Goal: Complete application form

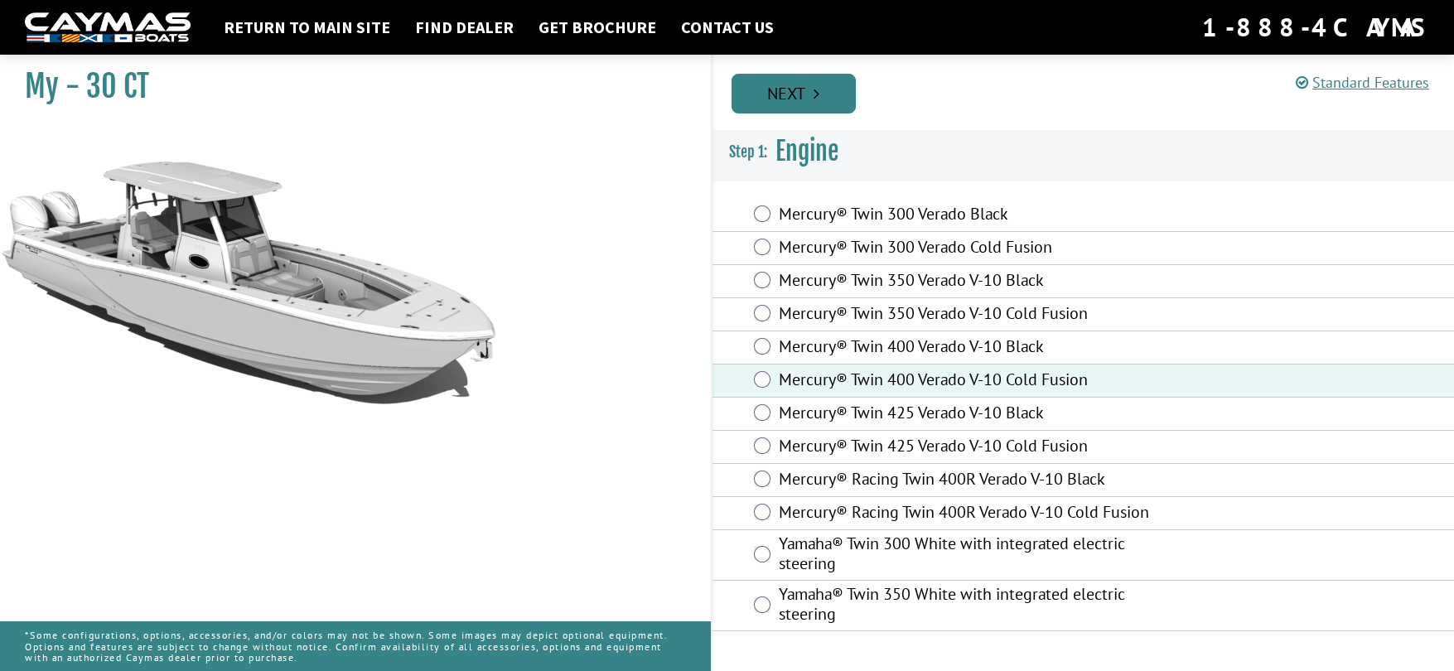
click at [819, 99] on icon "Pagination" at bounding box center [817, 93] width 6 height 17
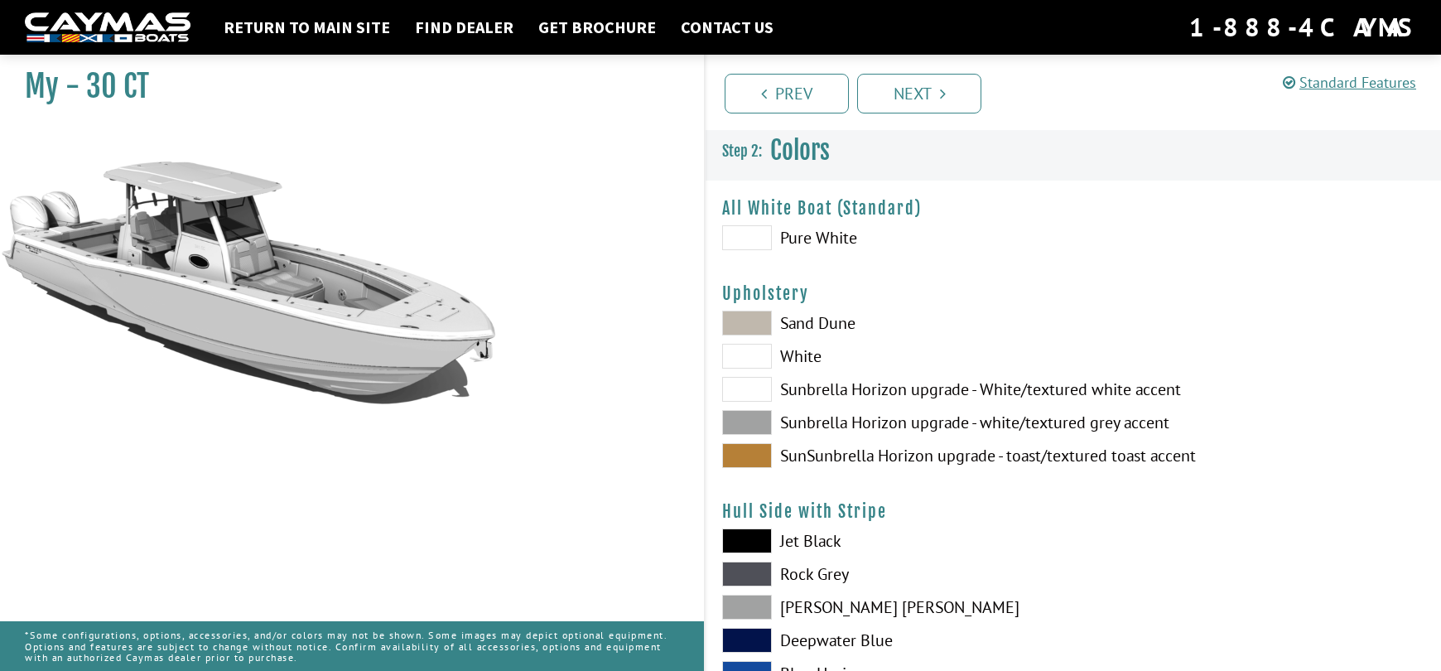
click at [750, 357] on span at bounding box center [747, 356] width 50 height 25
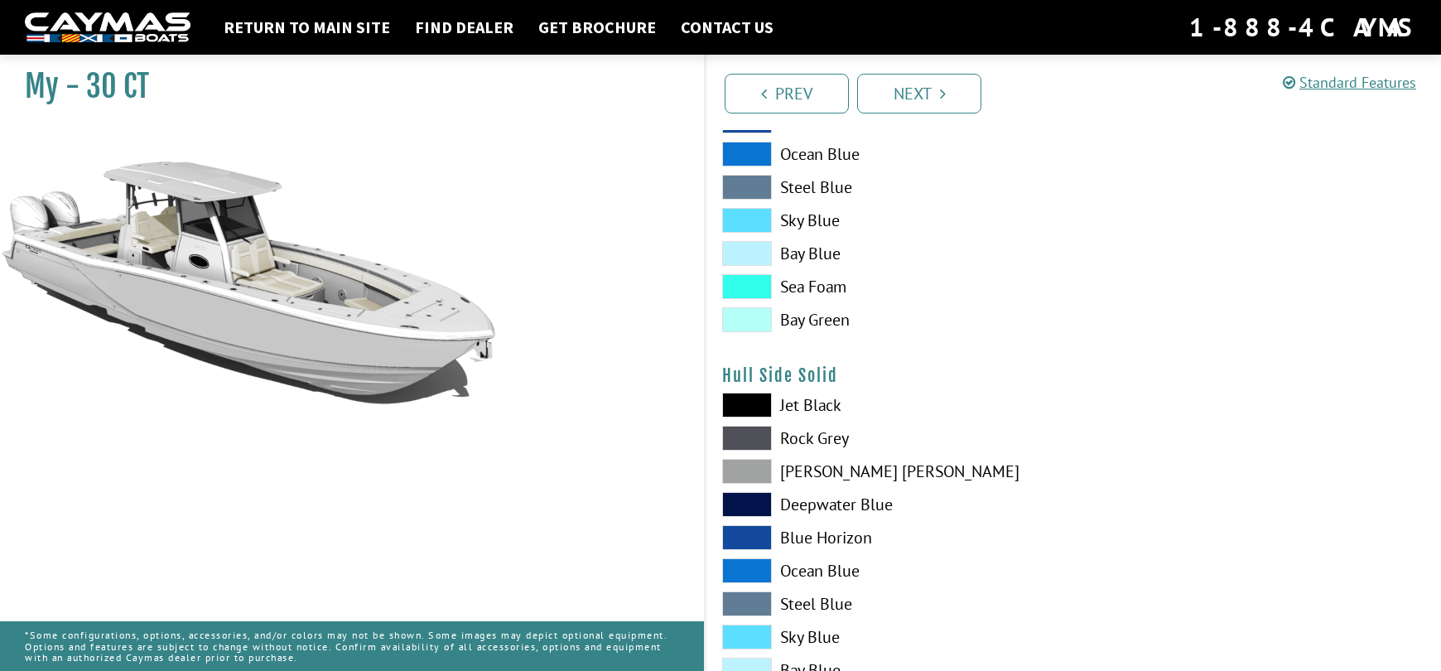
scroll to position [690, 0]
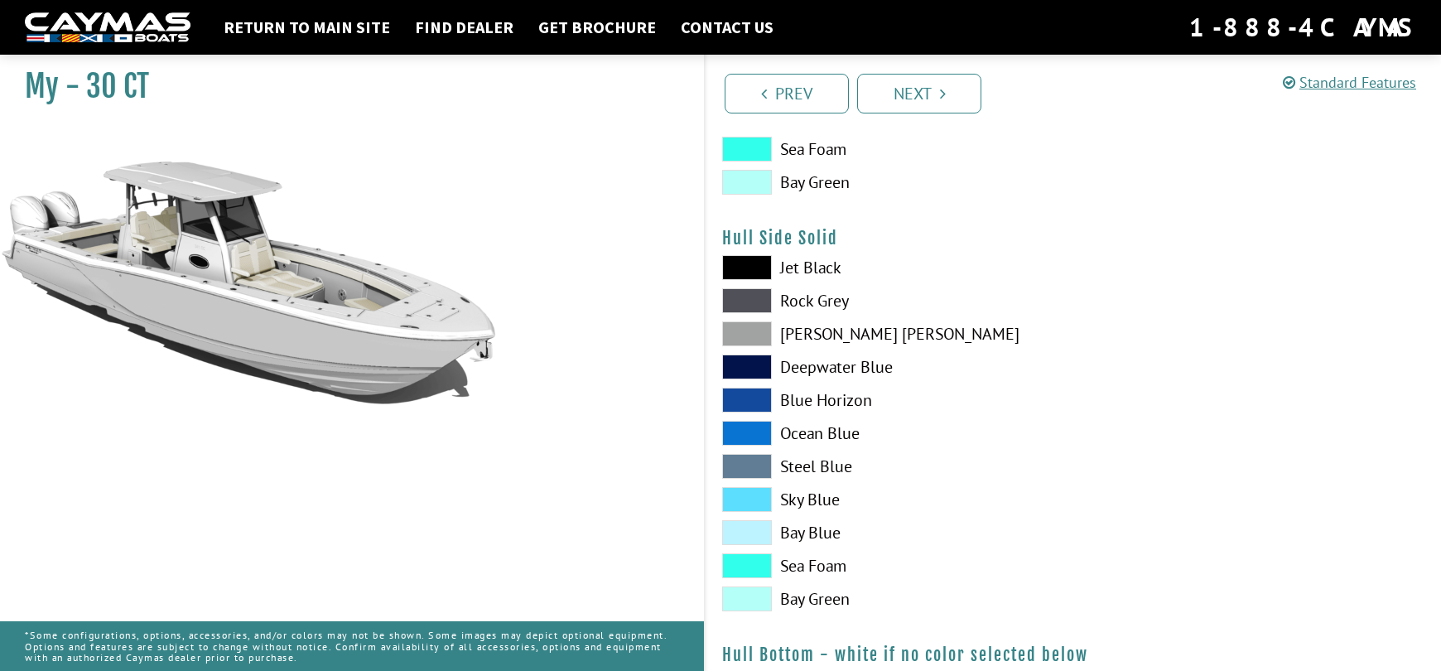
click at [760, 342] on span at bounding box center [747, 333] width 50 height 25
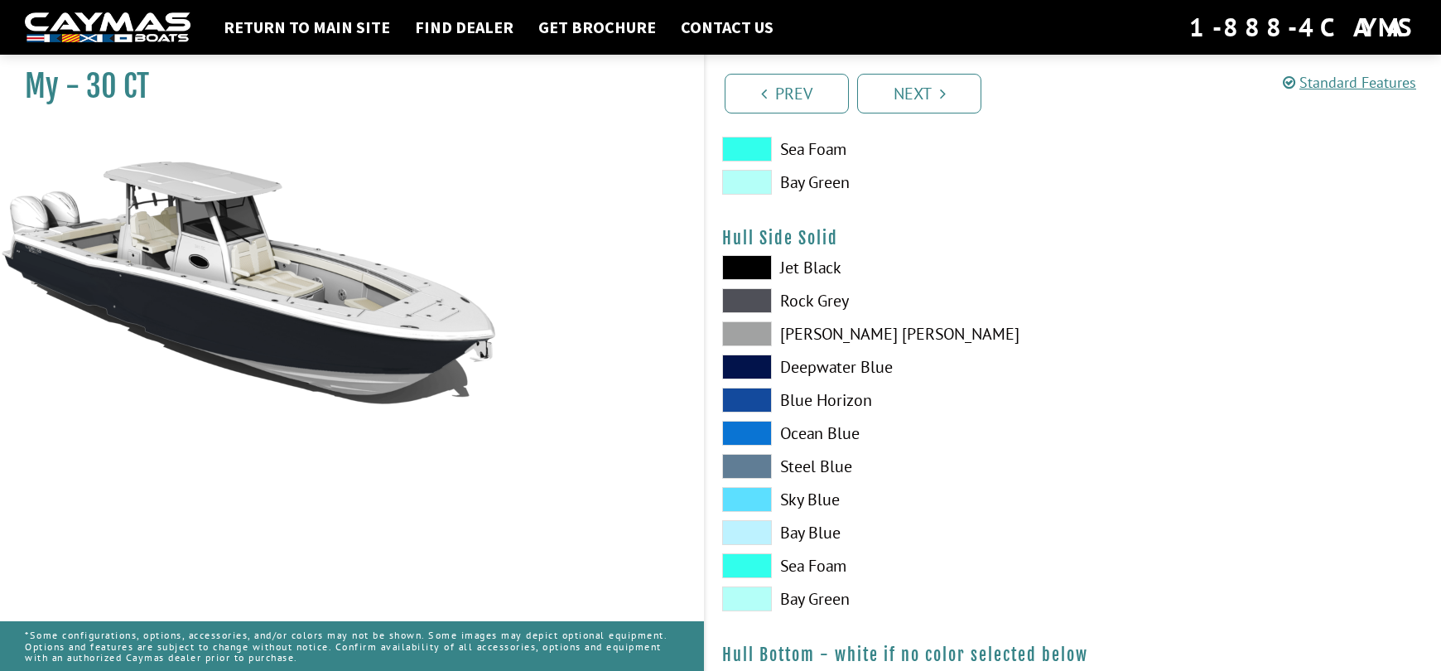
click at [734, 339] on span at bounding box center [747, 333] width 50 height 25
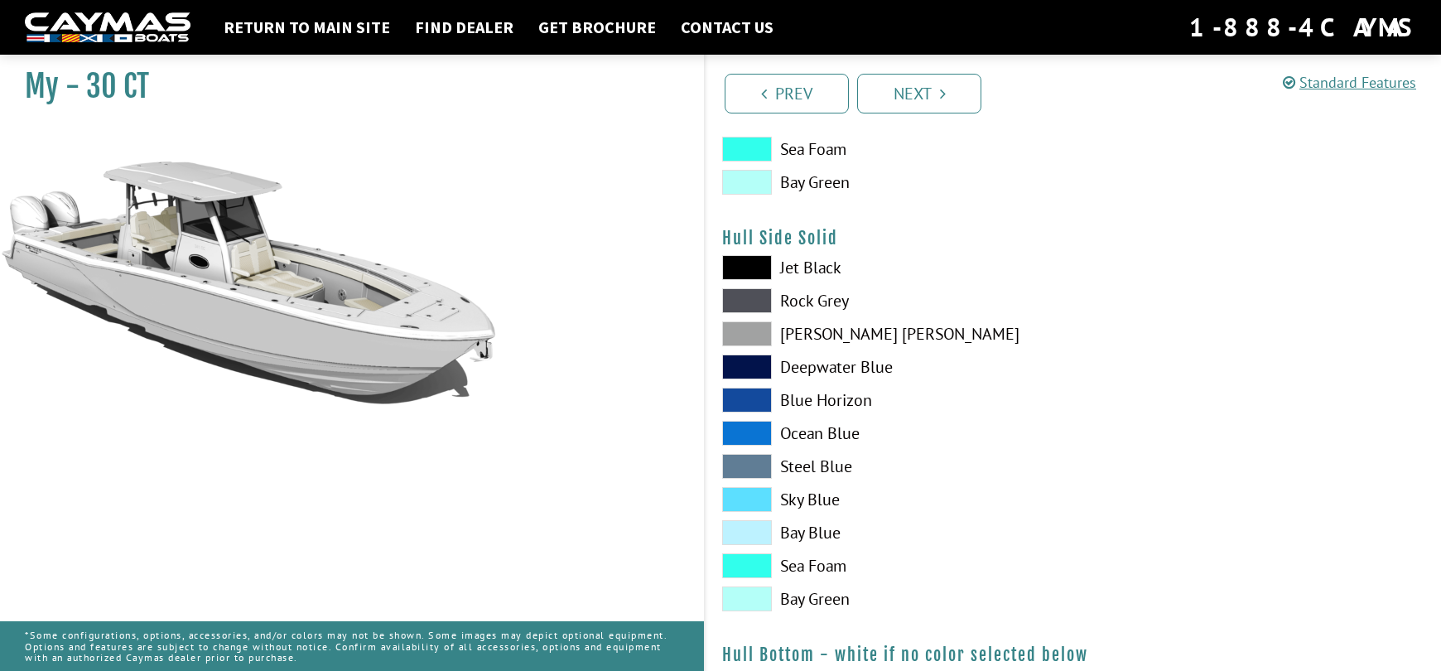
click at [745, 259] on span at bounding box center [747, 267] width 50 height 25
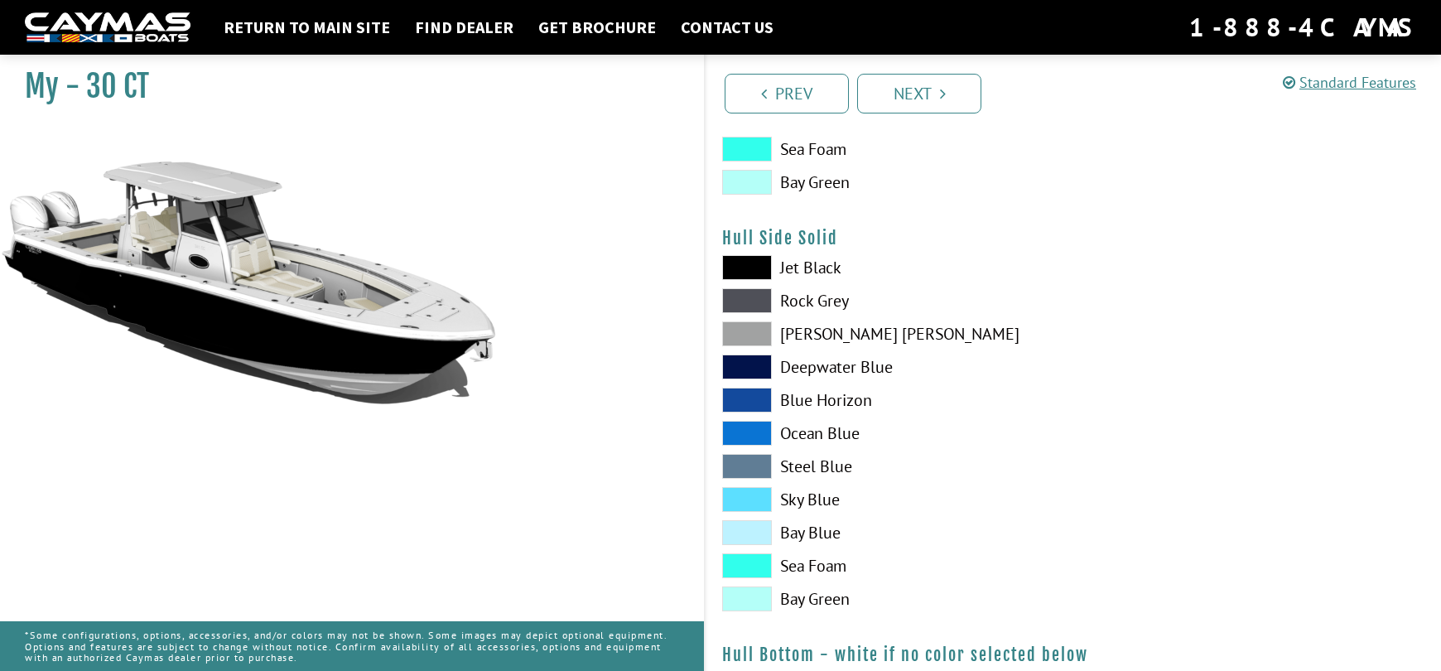
click at [751, 338] on span at bounding box center [747, 333] width 50 height 25
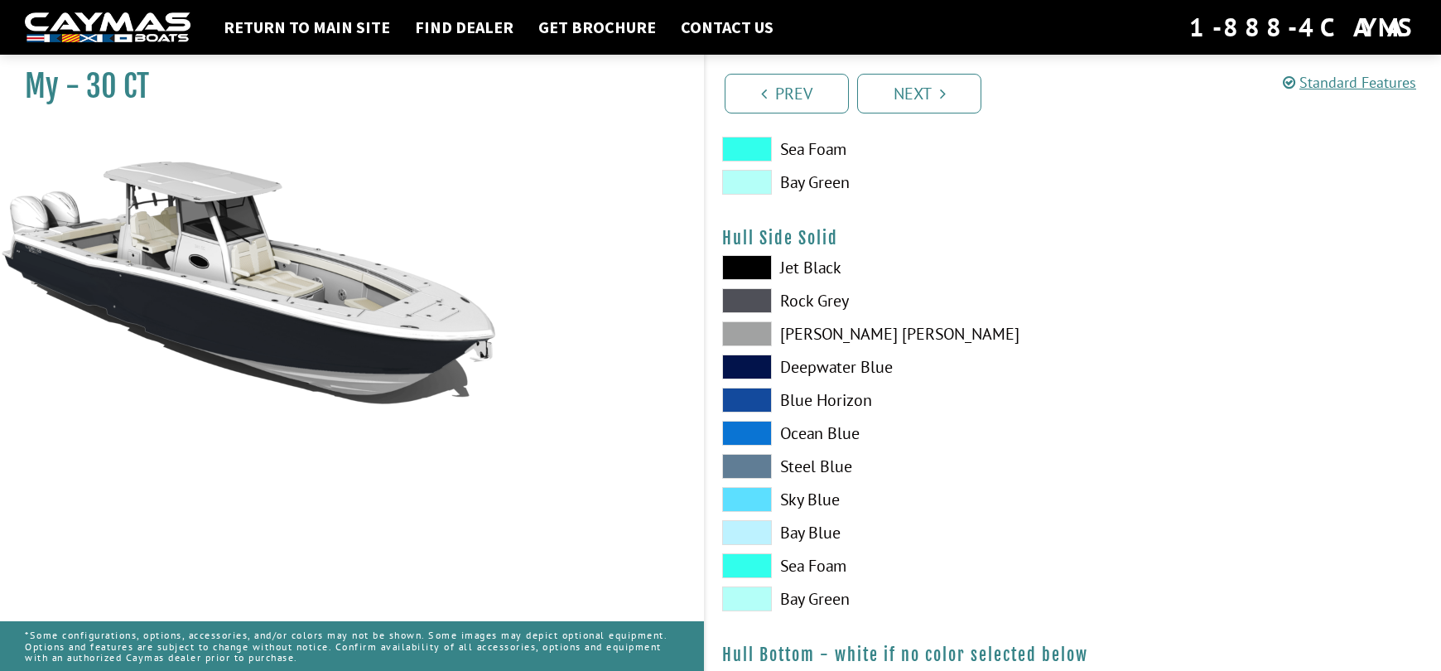
click at [743, 395] on span at bounding box center [747, 400] width 50 height 25
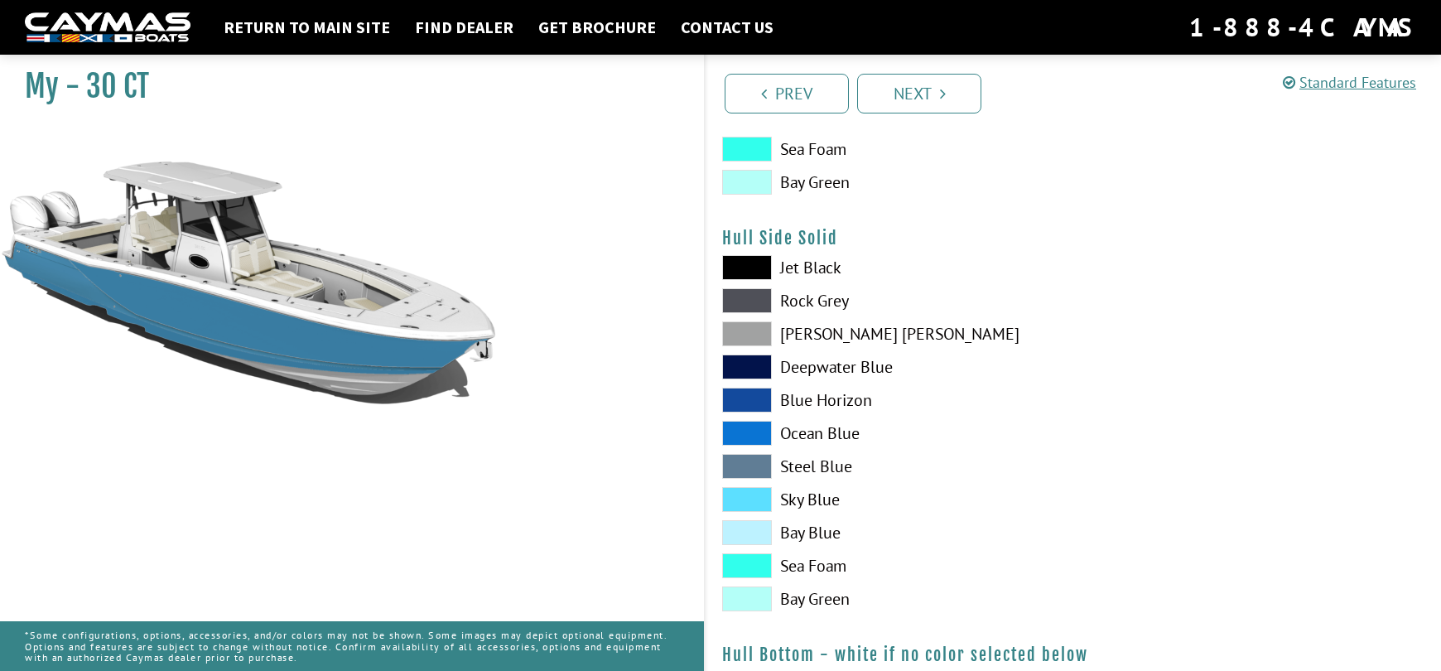
click at [751, 373] on span at bounding box center [747, 367] width 50 height 25
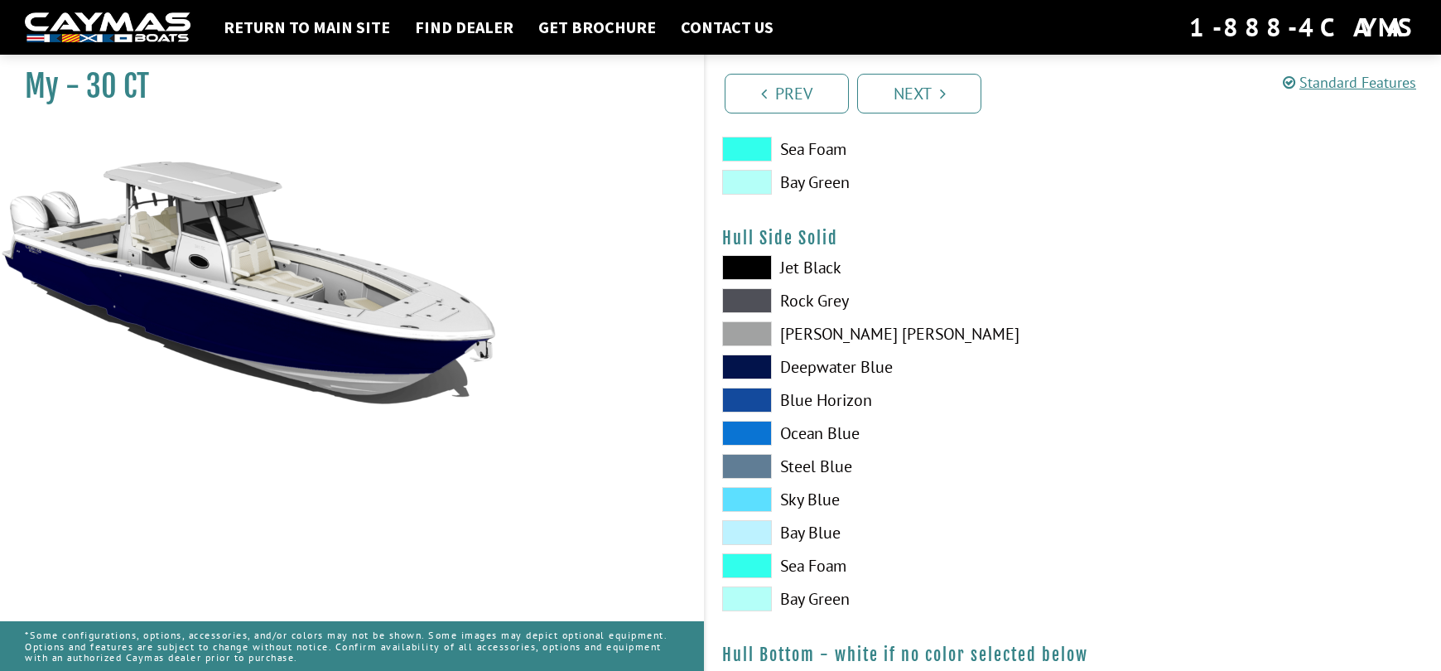
click at [736, 605] on span at bounding box center [747, 599] width 50 height 25
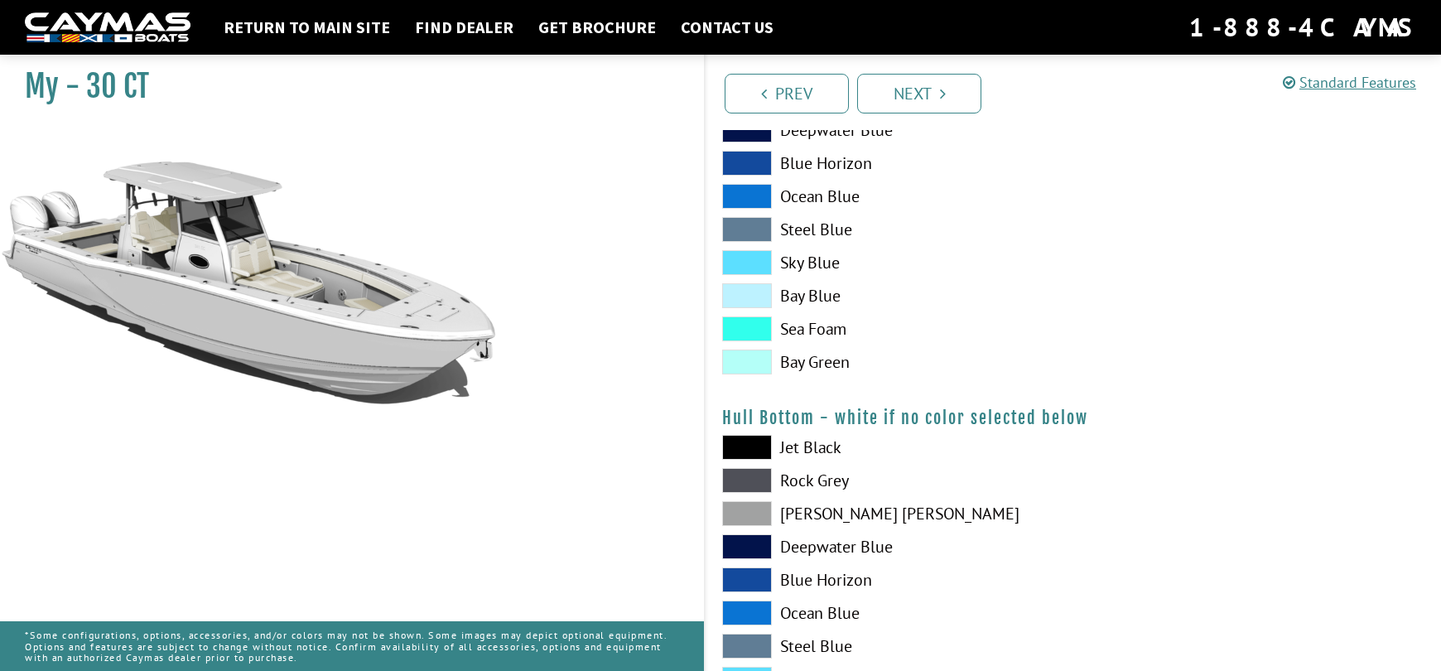
scroll to position [967, 0]
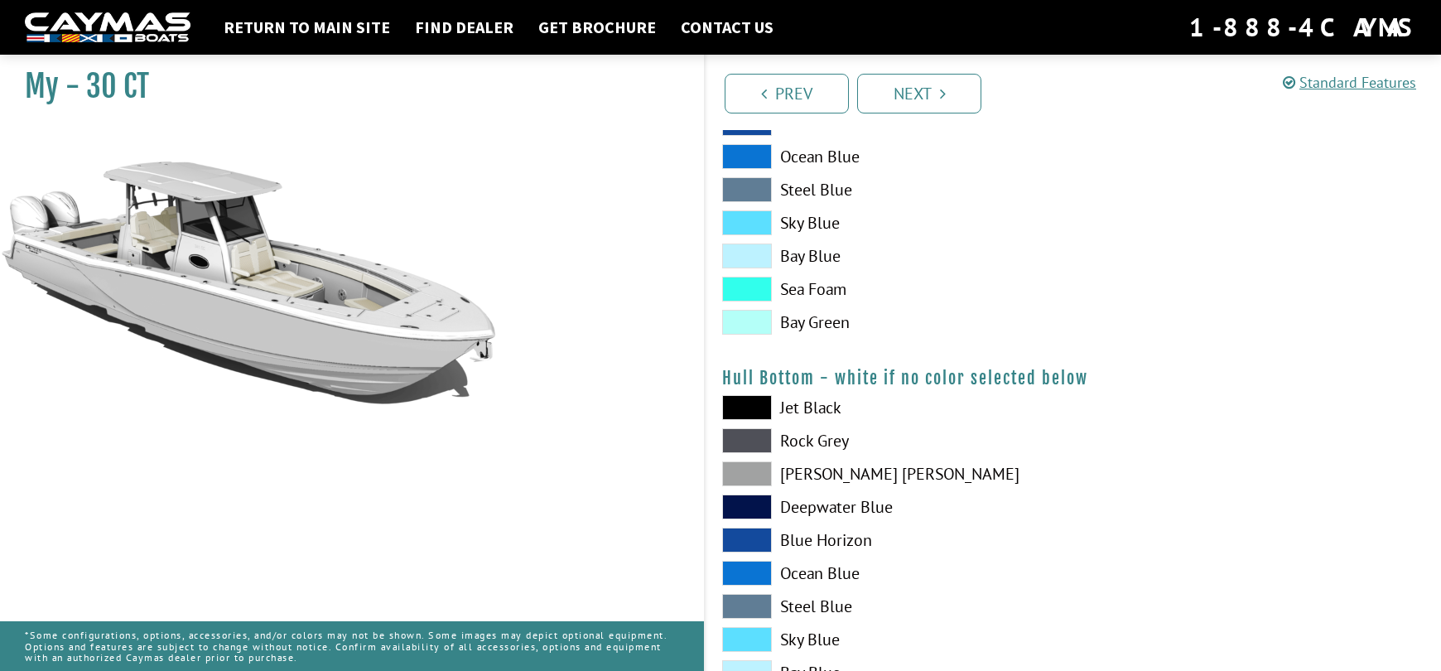
click at [745, 480] on span at bounding box center [747, 473] width 50 height 25
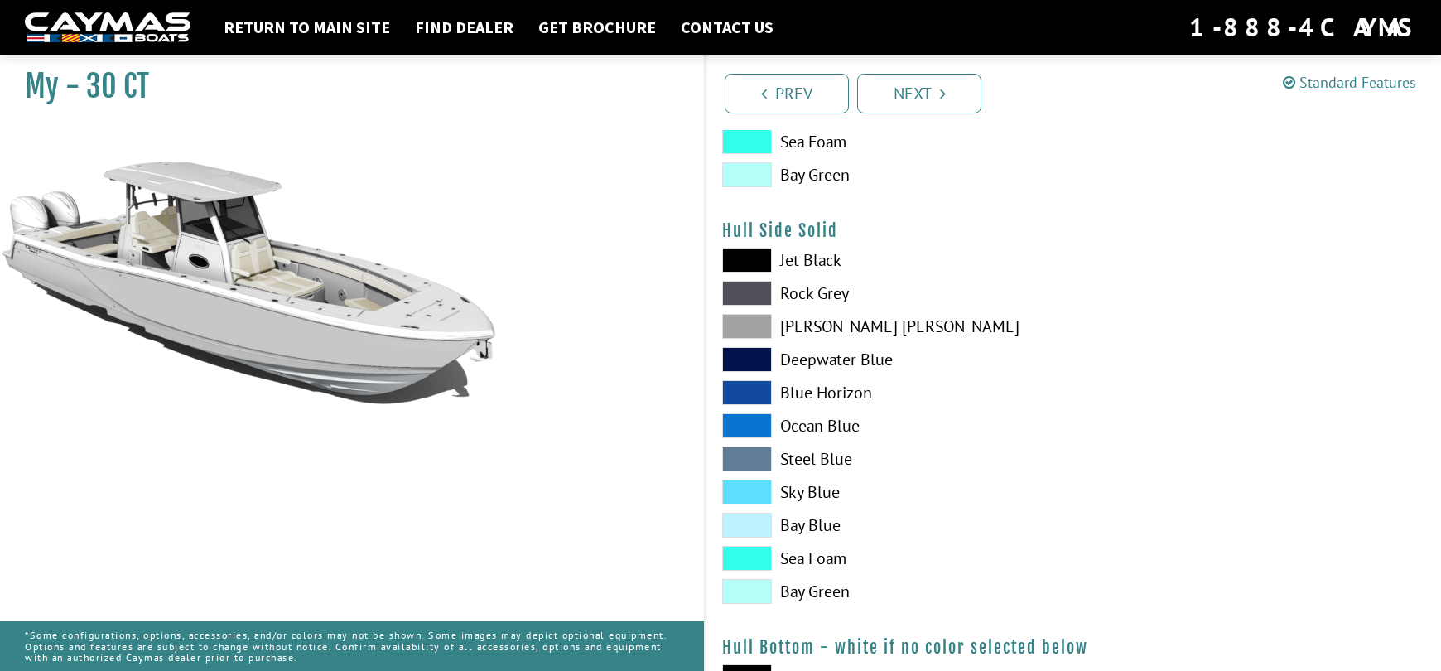
scroll to position [690, 0]
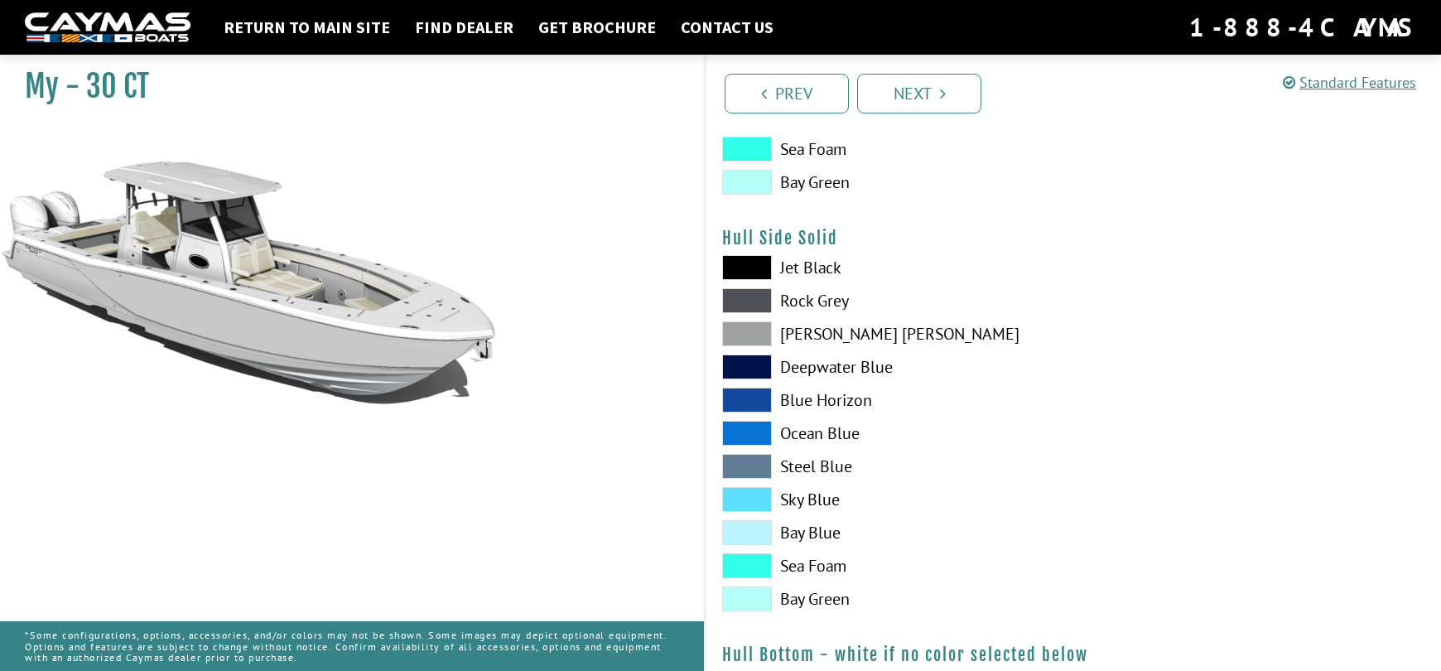
click at [750, 333] on span at bounding box center [747, 333] width 50 height 25
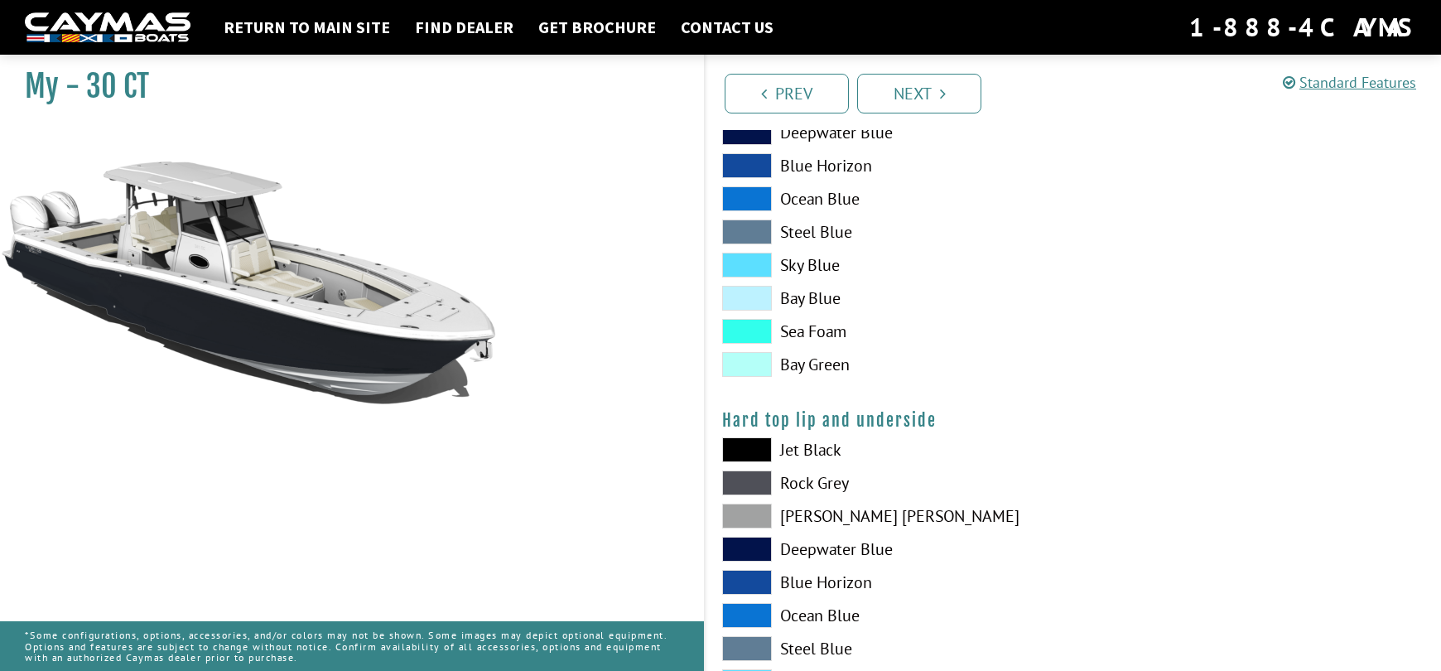
scroll to position [1381, 0]
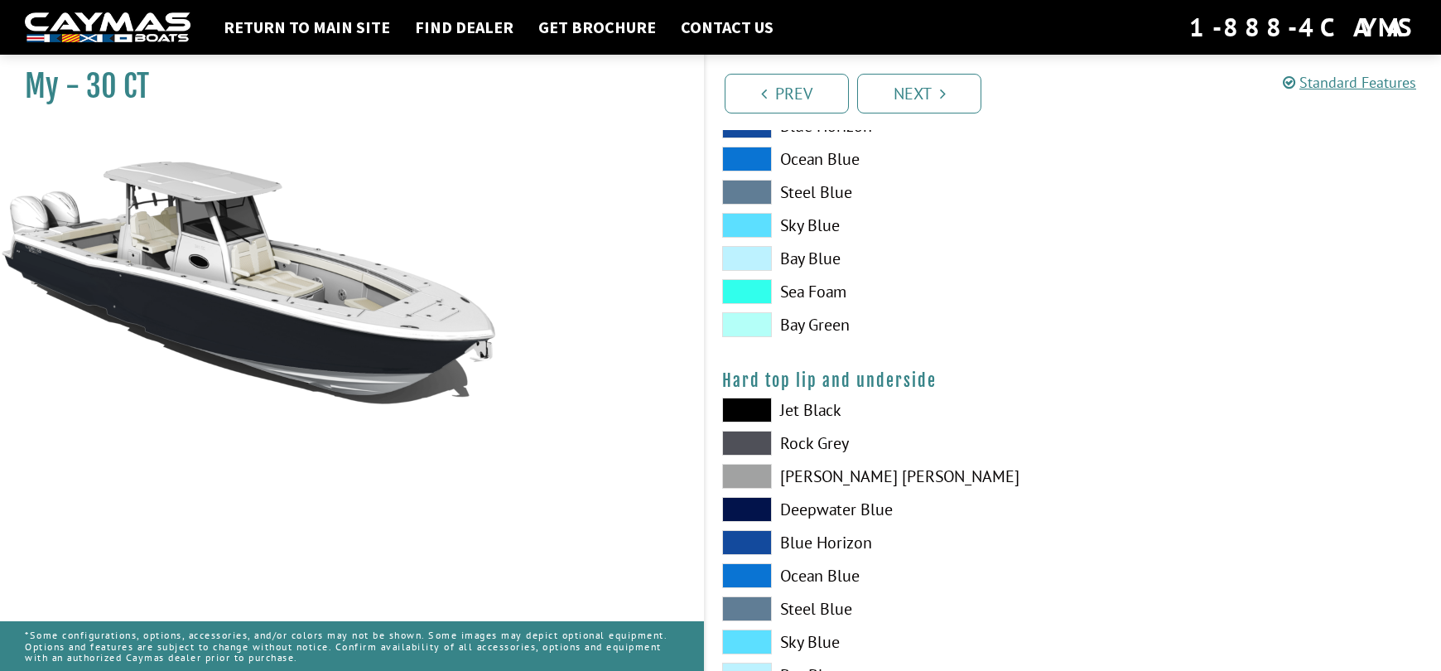
click at [747, 476] on span at bounding box center [747, 476] width 50 height 25
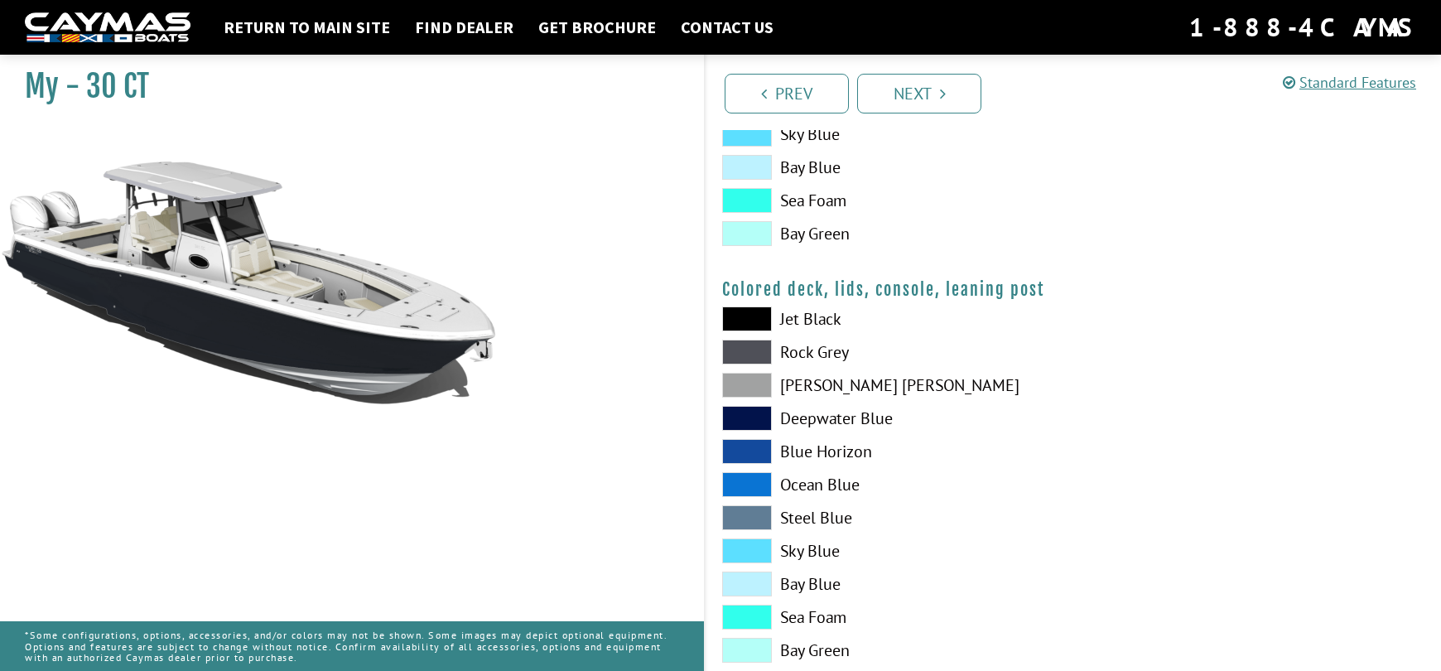
scroll to position [1929, 0]
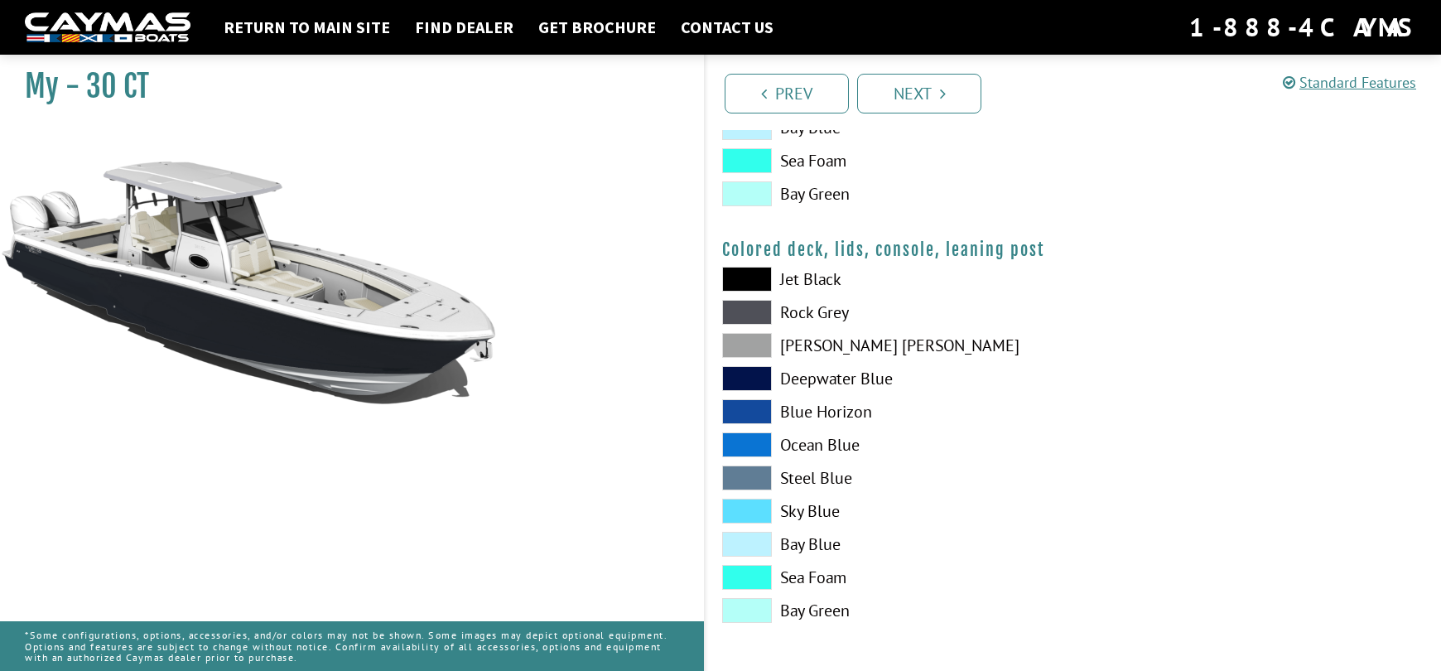
click at [751, 356] on span at bounding box center [747, 345] width 50 height 25
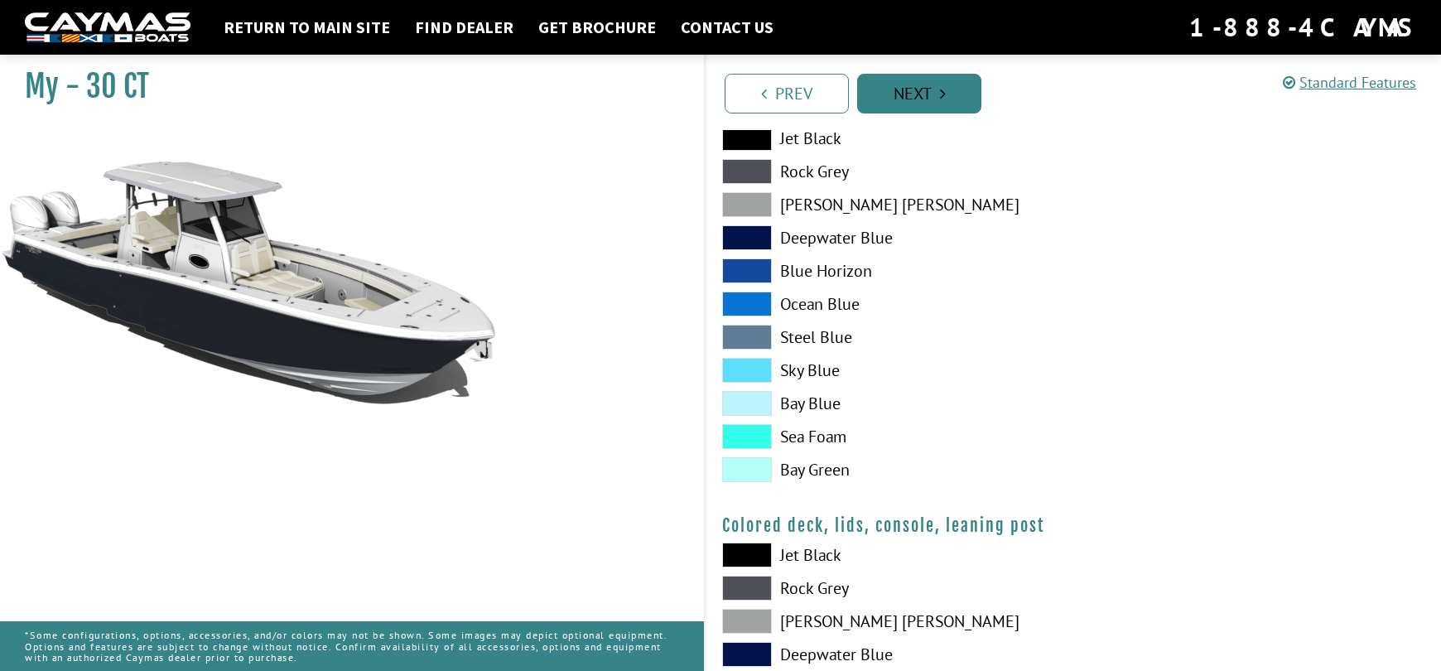
click at [931, 103] on link "Next" at bounding box center [919, 94] width 124 height 40
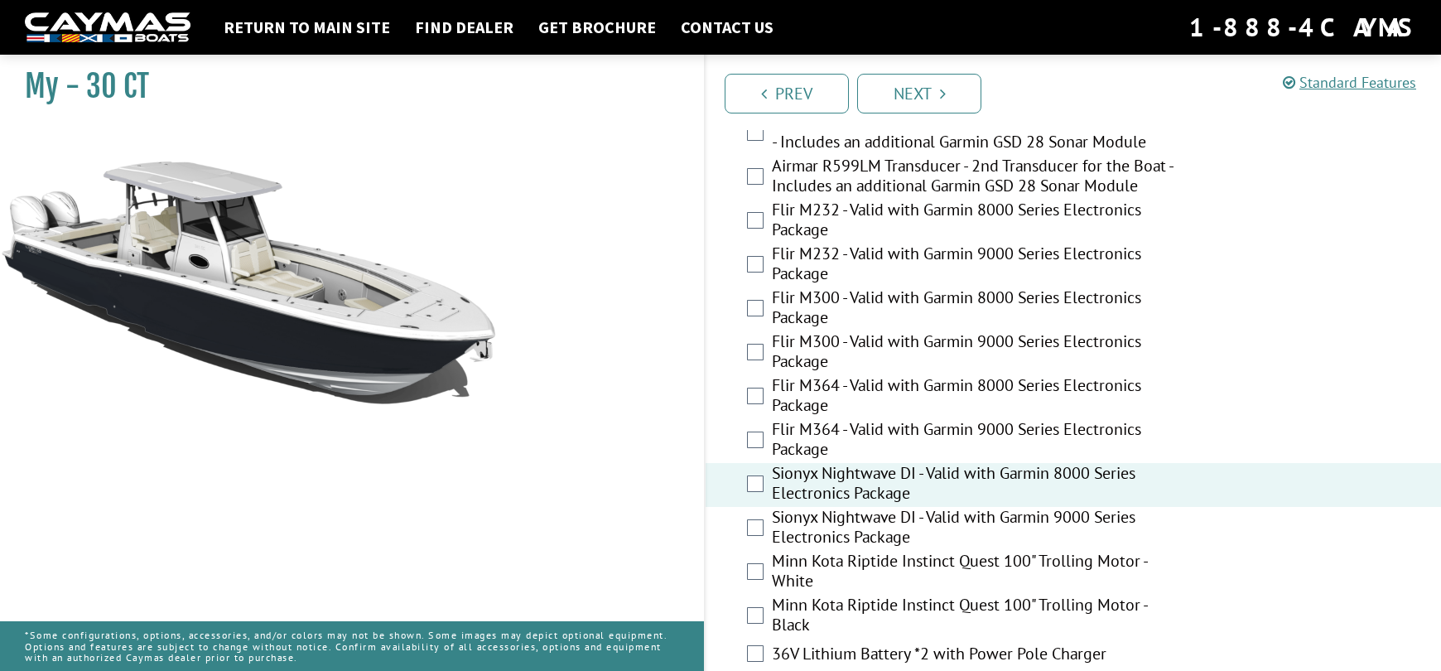
scroll to position [3677, 0]
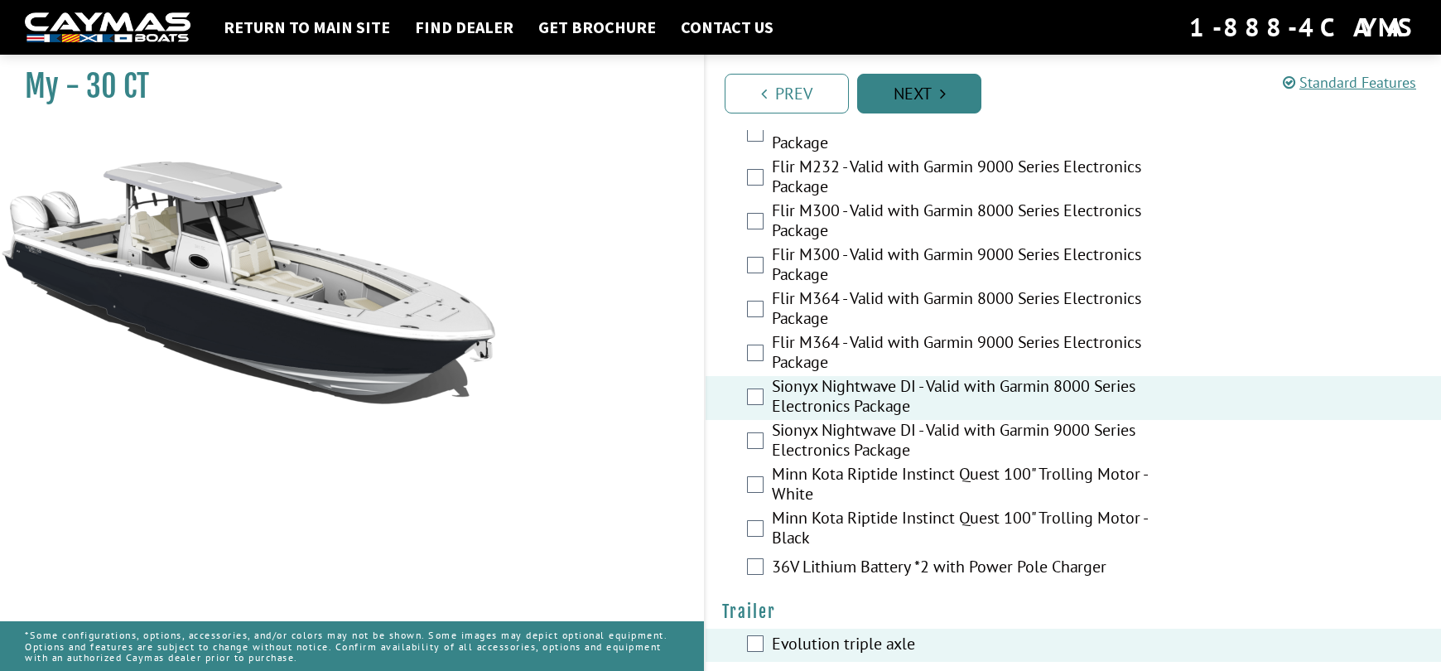
click at [933, 92] on link "Next" at bounding box center [919, 94] width 124 height 40
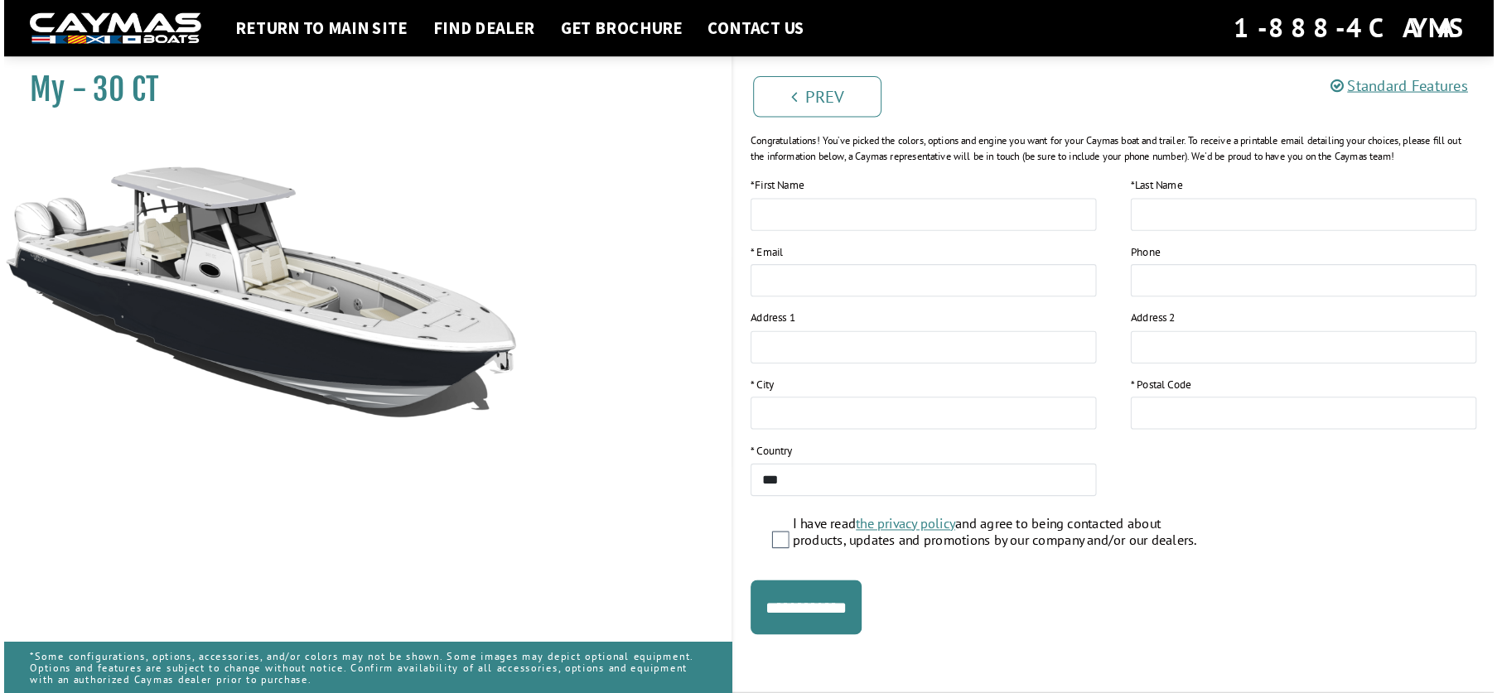
scroll to position [196, 0]
